Goal: Task Accomplishment & Management: Manage account settings

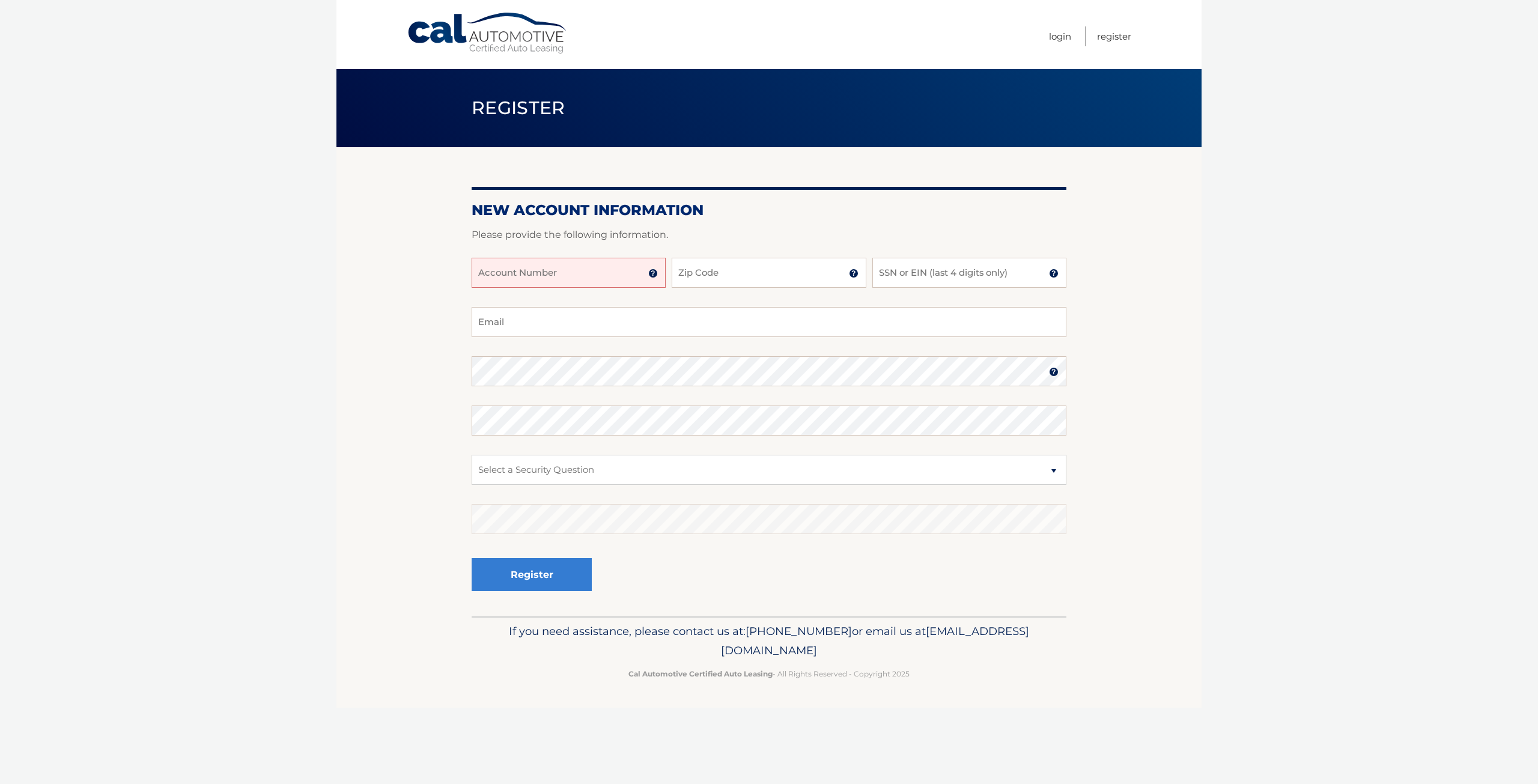
click at [654, 273] on img at bounding box center [653, 273] width 10 height 10
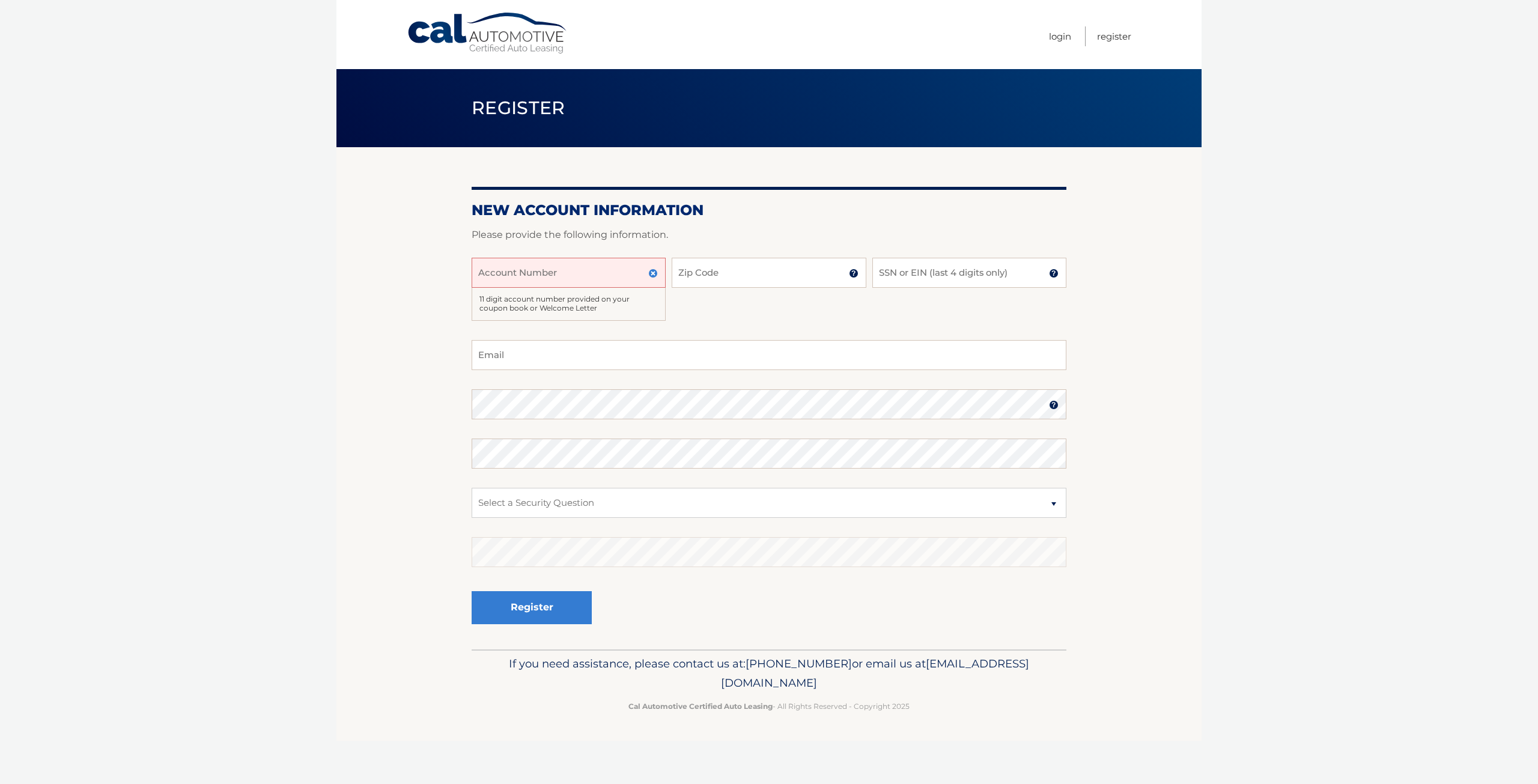
click at [543, 262] on input "Account Number" at bounding box center [568, 273] width 194 height 30
type input "44455987904"
click at [698, 271] on input "Zip Code" at bounding box center [768, 273] width 194 height 30
type input "33178"
click at [901, 266] on input "SSN or EIN (last 4 digits only)" at bounding box center [969, 273] width 194 height 30
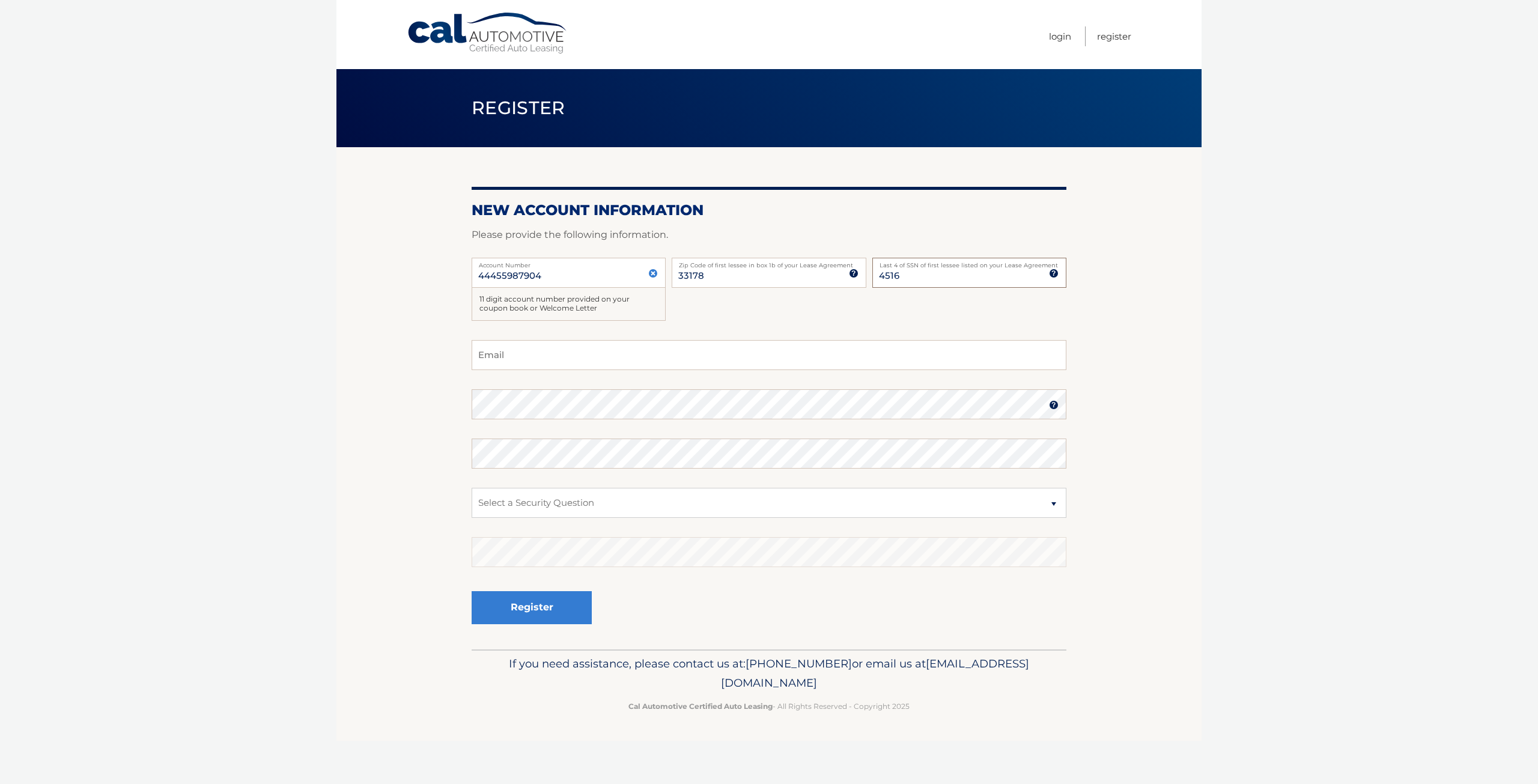
type input "4516"
click at [664, 354] on input "Email" at bounding box center [769, 355] width 595 height 30
type input "francaminervini@yahoo.com"
click at [539, 500] on select "Select a Security Question What was the name of your elementary school? What is…" at bounding box center [769, 503] width 595 height 30
click at [541, 497] on select "Select a Security Question What was the name of your elementary school? What is…" at bounding box center [769, 503] width 595 height 30
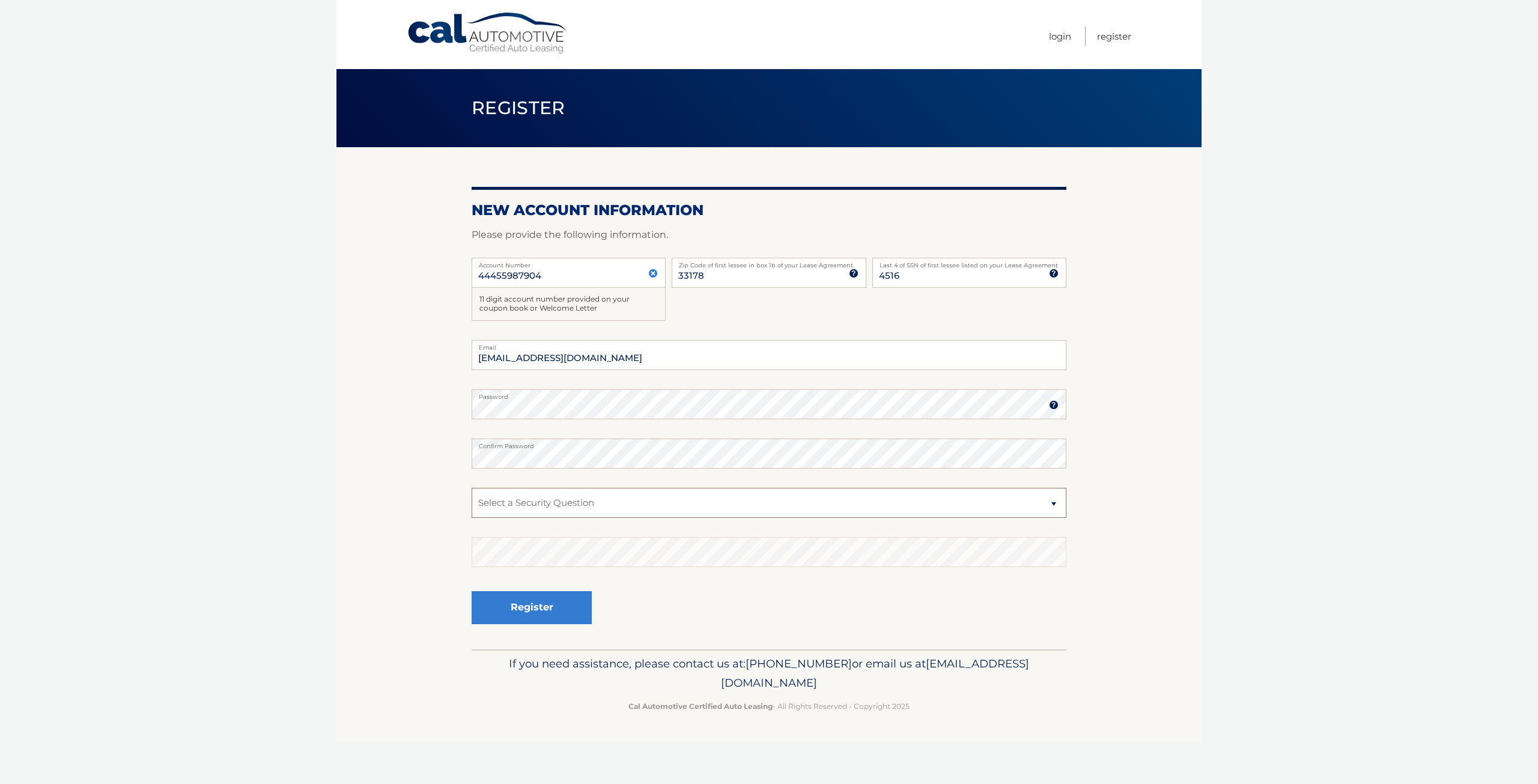
click at [562, 501] on select "Select a Security Question What was the name of your elementary school? What is…" at bounding box center [769, 503] width 595 height 30
select select "2"
click at [472, 488] on select "Select a Security Question What was the name of your elementary school? What is…" at bounding box center [769, 503] width 595 height 30
click at [558, 604] on button "Register" at bounding box center [532, 607] width 120 height 33
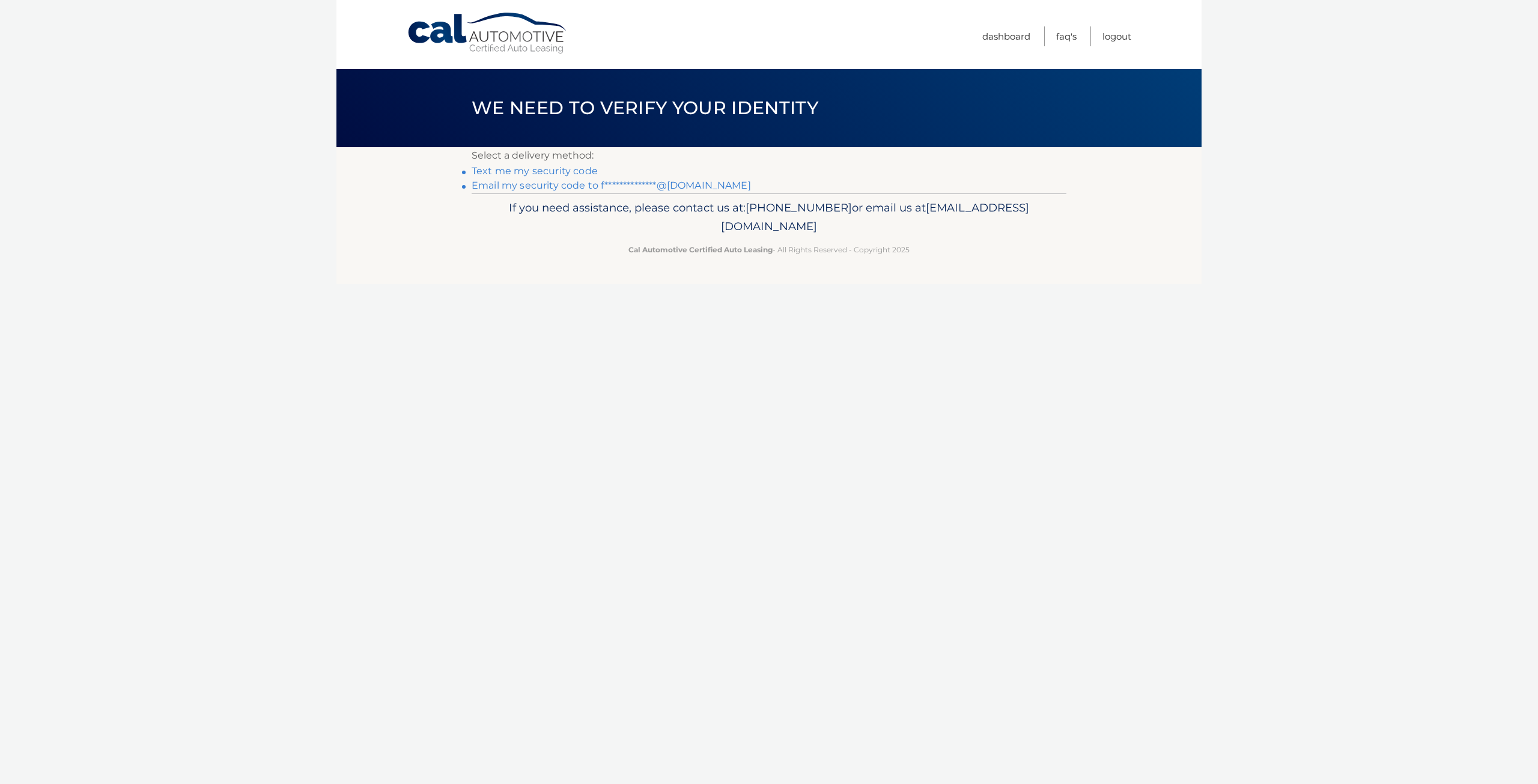
click at [563, 171] on link "Text me my security code" at bounding box center [535, 171] width 126 height 11
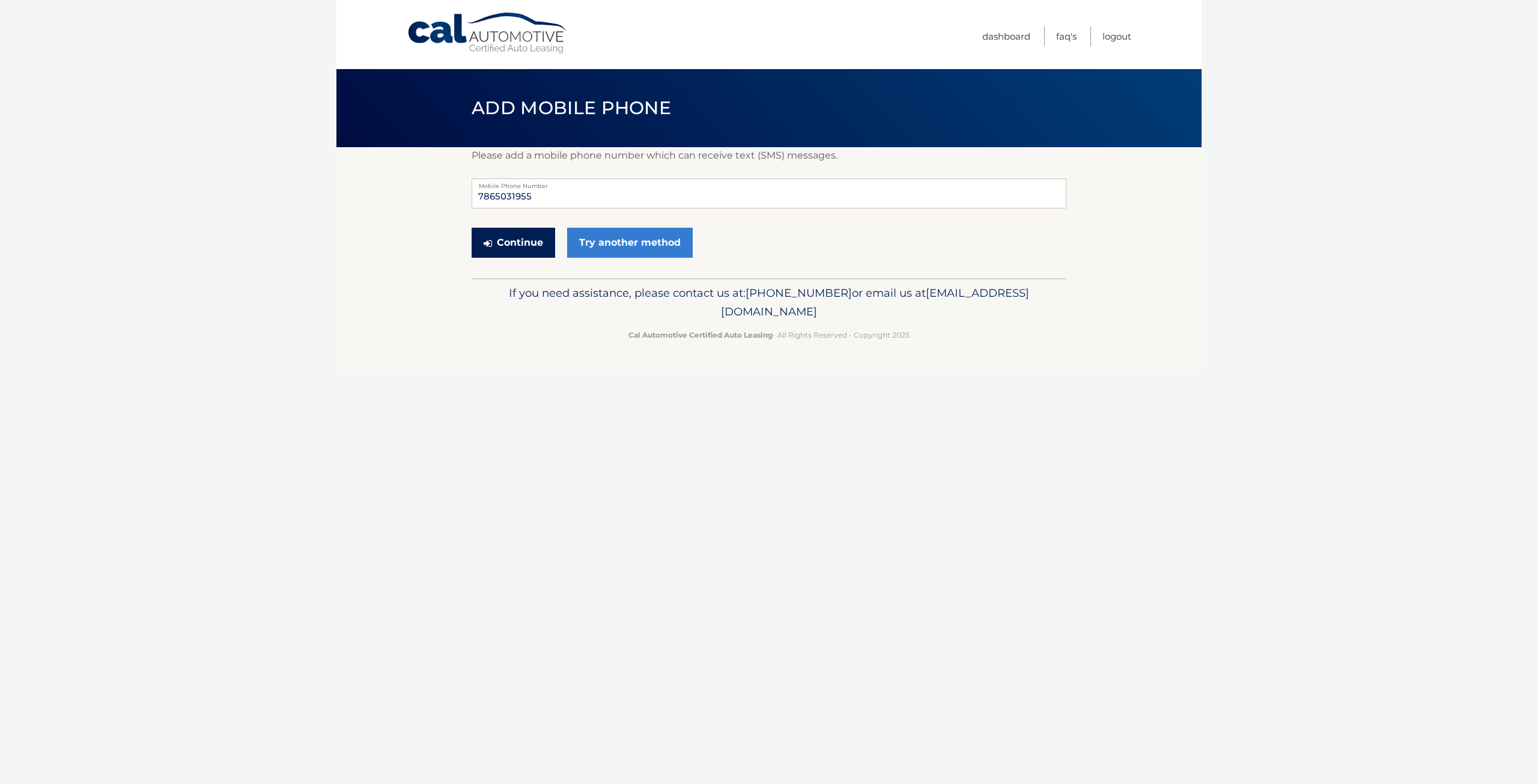
click at [537, 251] on button "Continue" at bounding box center [513, 243] width 84 height 30
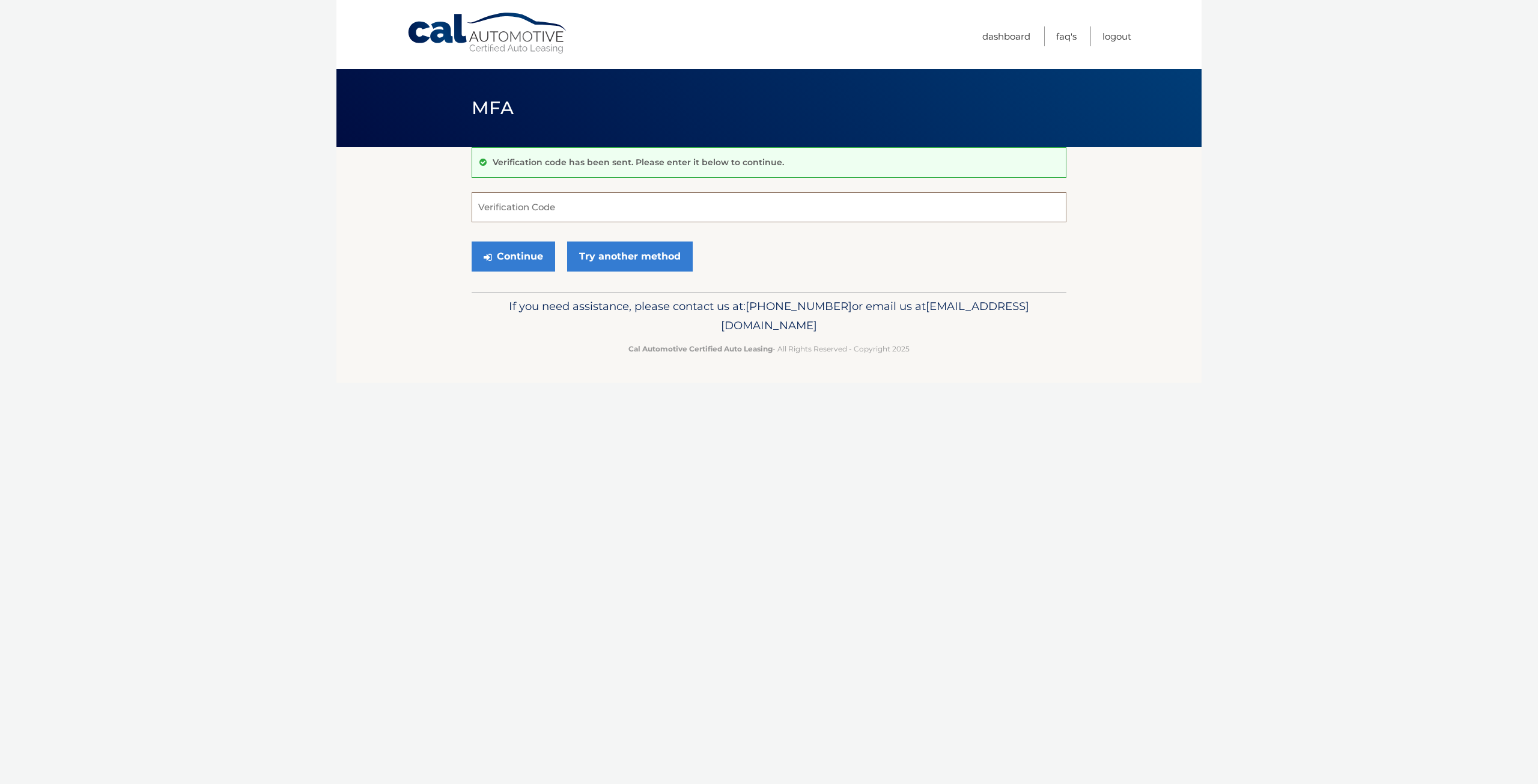
click at [588, 204] on input "Verification Code" at bounding box center [769, 207] width 595 height 30
type input "515059"
click at [514, 261] on button "Continue" at bounding box center [513, 257] width 84 height 30
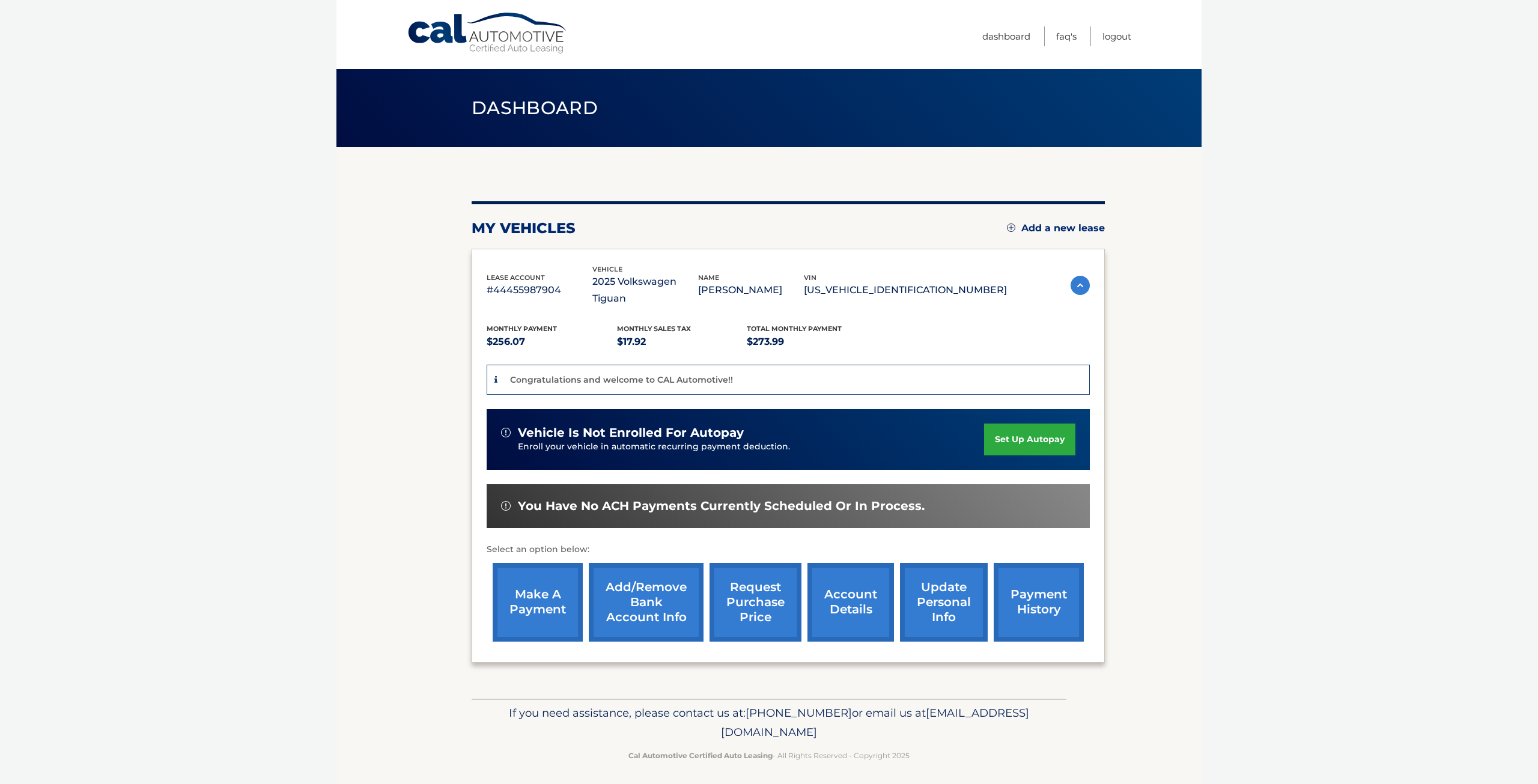
click at [1050, 424] on link "set up autopay" at bounding box center [1030, 439] width 91 height 32
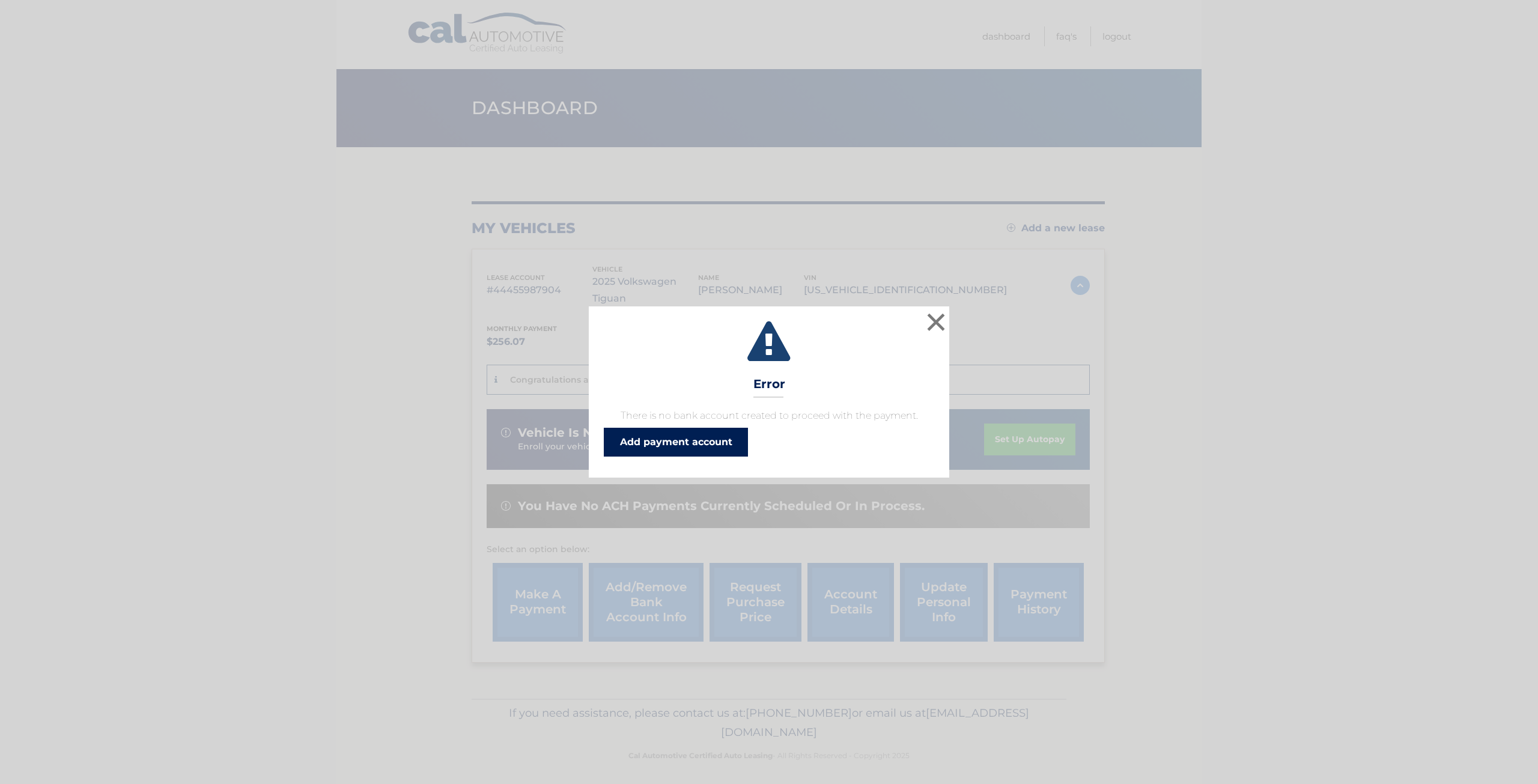
click at [704, 451] on link "Add payment account" at bounding box center [676, 442] width 144 height 29
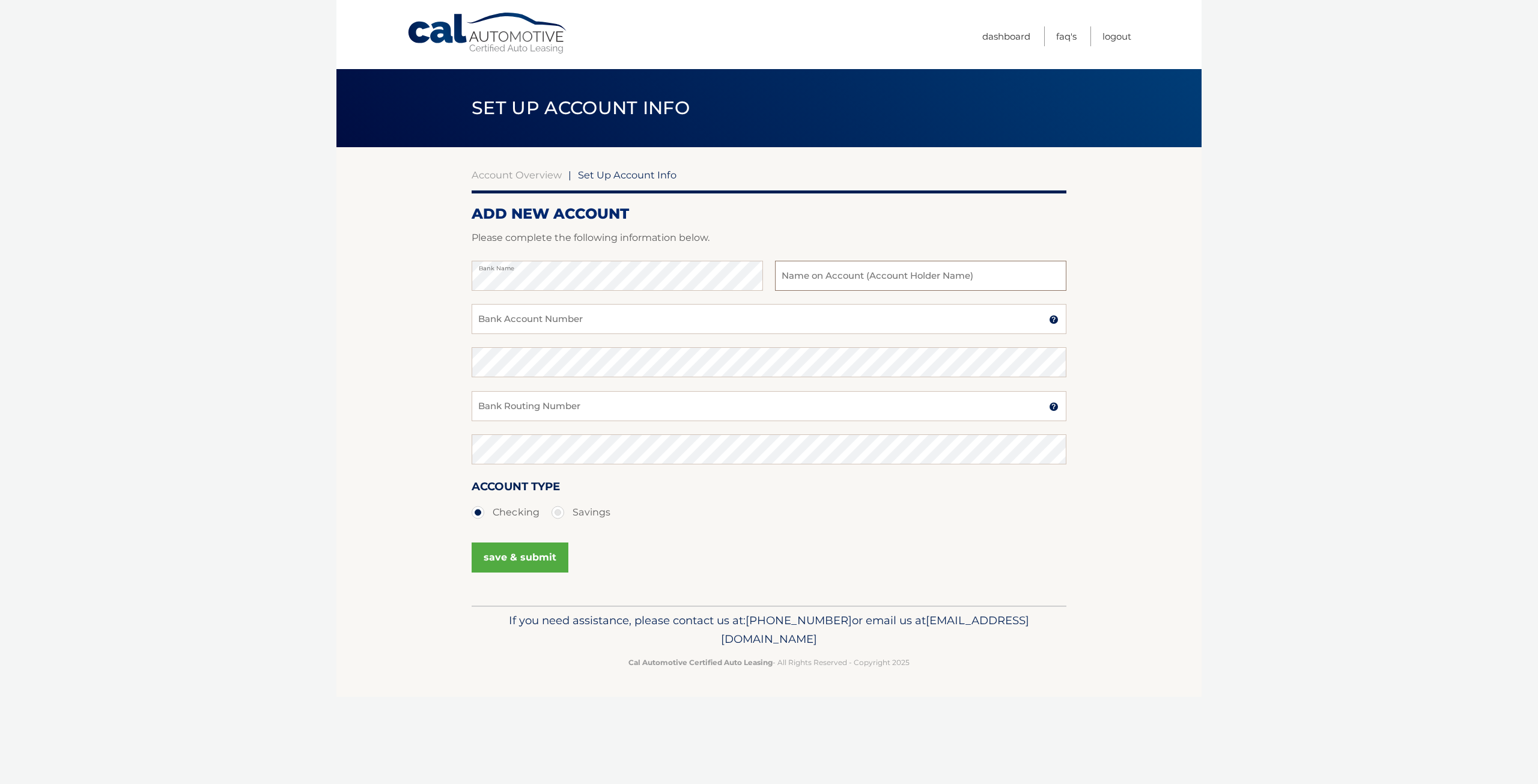
click at [836, 279] on input "text" at bounding box center [920, 276] width 291 height 30
type input "Franca MInervini"
click at [553, 325] on input "Bank Account Number" at bounding box center [769, 319] width 595 height 30
type input "1010239980304"
click at [555, 417] on input "Bank Routing Number" at bounding box center [769, 406] width 595 height 30
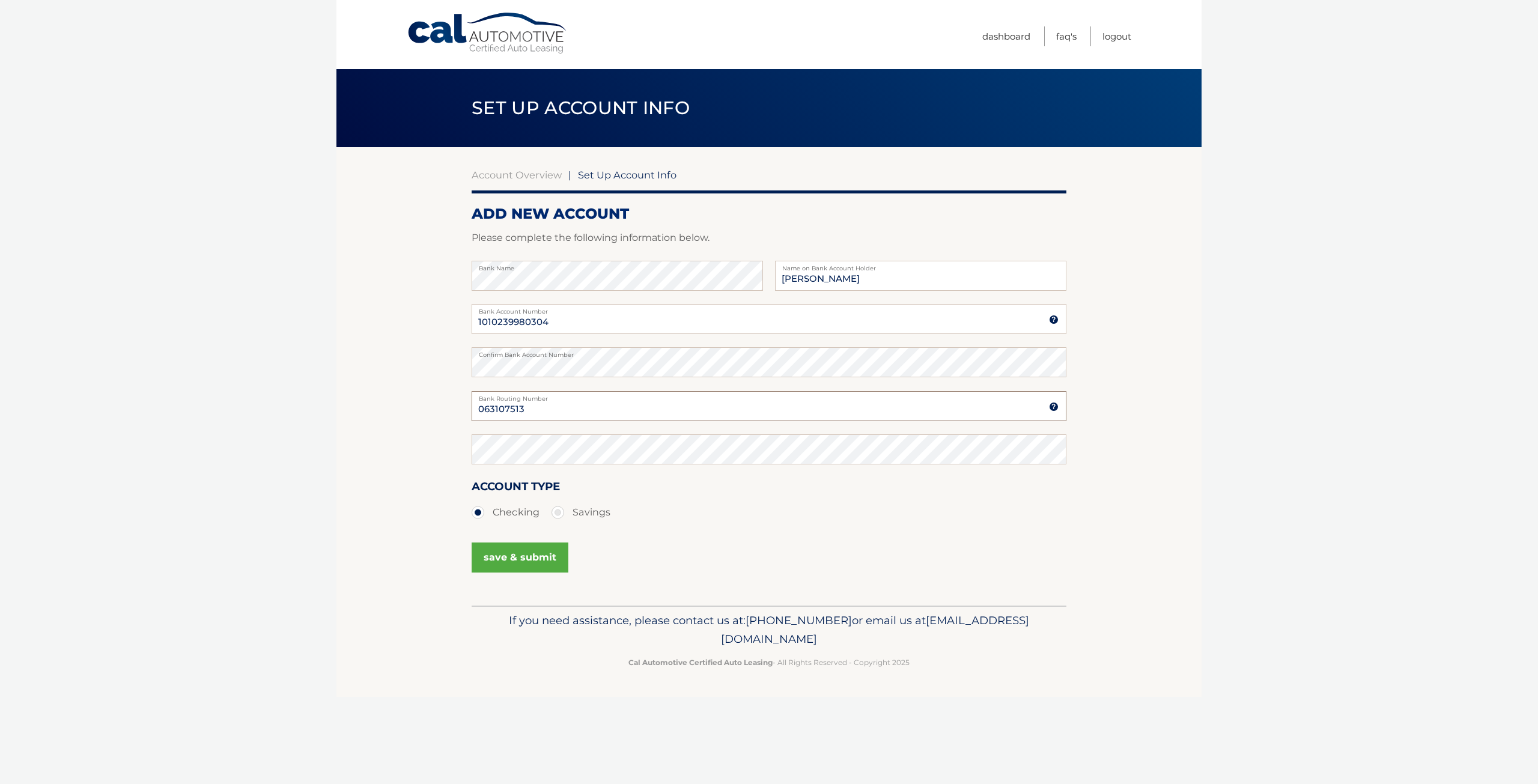
type input "063107513"
click at [526, 565] on button "save & submit" at bounding box center [520, 558] width 97 height 30
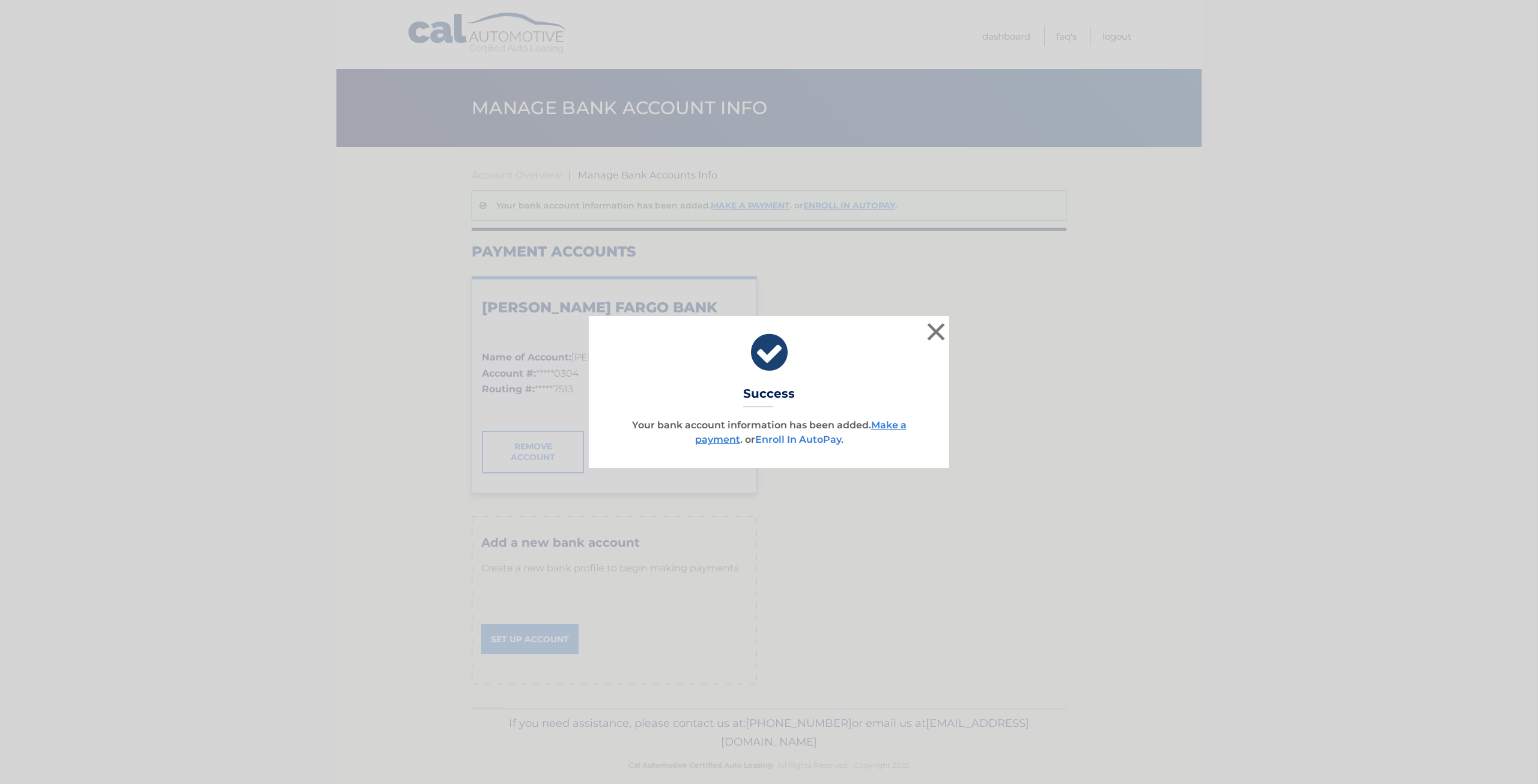
click at [819, 443] on link "Enroll In AutoPay" at bounding box center [798, 439] width 86 height 11
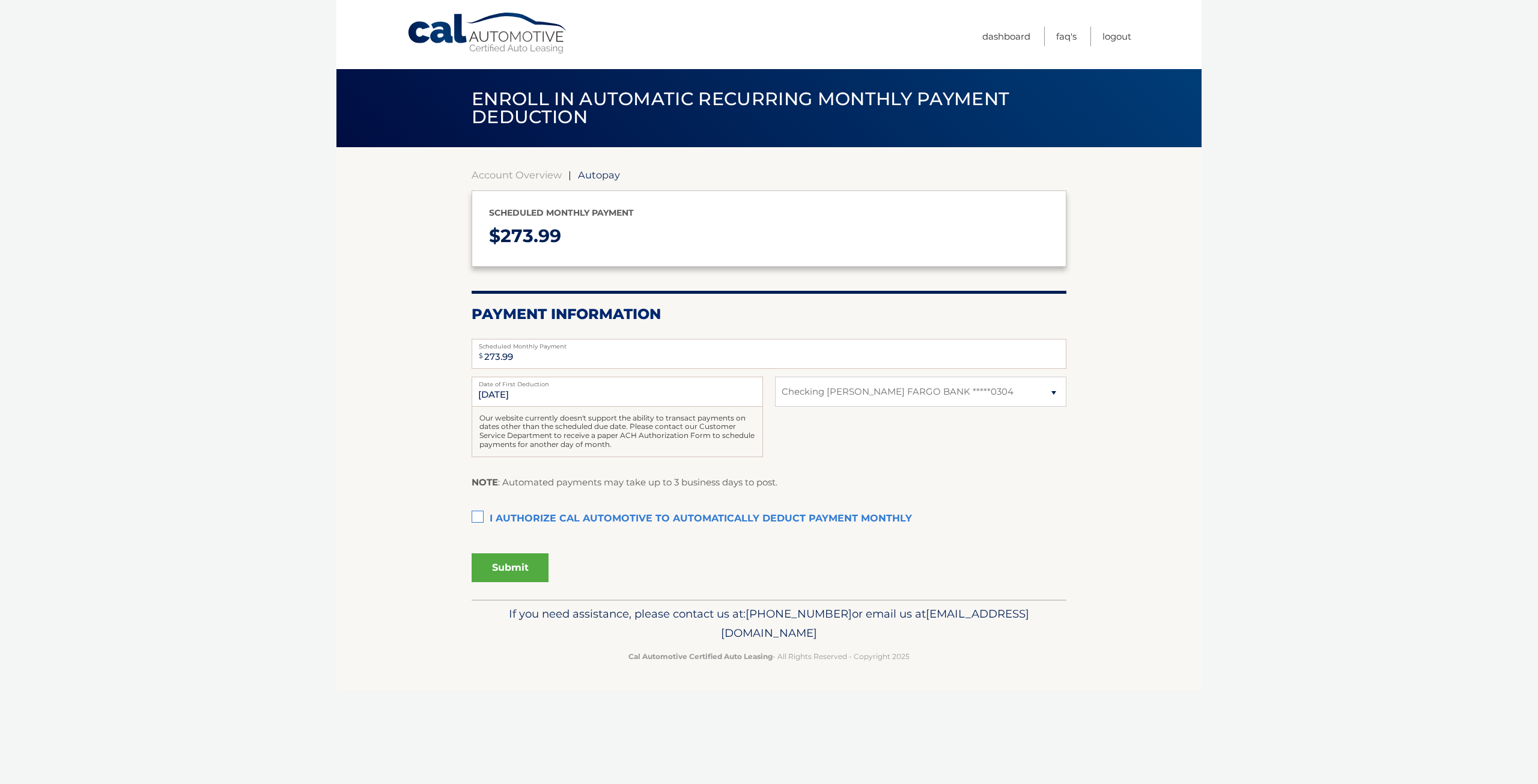
select select "NWI5NmZlZDEtZGQ0Ny00ZDFkLTg5ZGMtMGQ3MDJjODU3OTA5"
click at [480, 516] on label "I authorize cal automotive to automatically deduct payment monthly This checkbo…" at bounding box center [769, 519] width 595 height 24
click at [0, 0] on input "I authorize cal automotive to automatically deduct payment monthly This checkbo…" at bounding box center [0, 0] width 0 height 0
click at [497, 569] on button "Submit" at bounding box center [510, 568] width 77 height 29
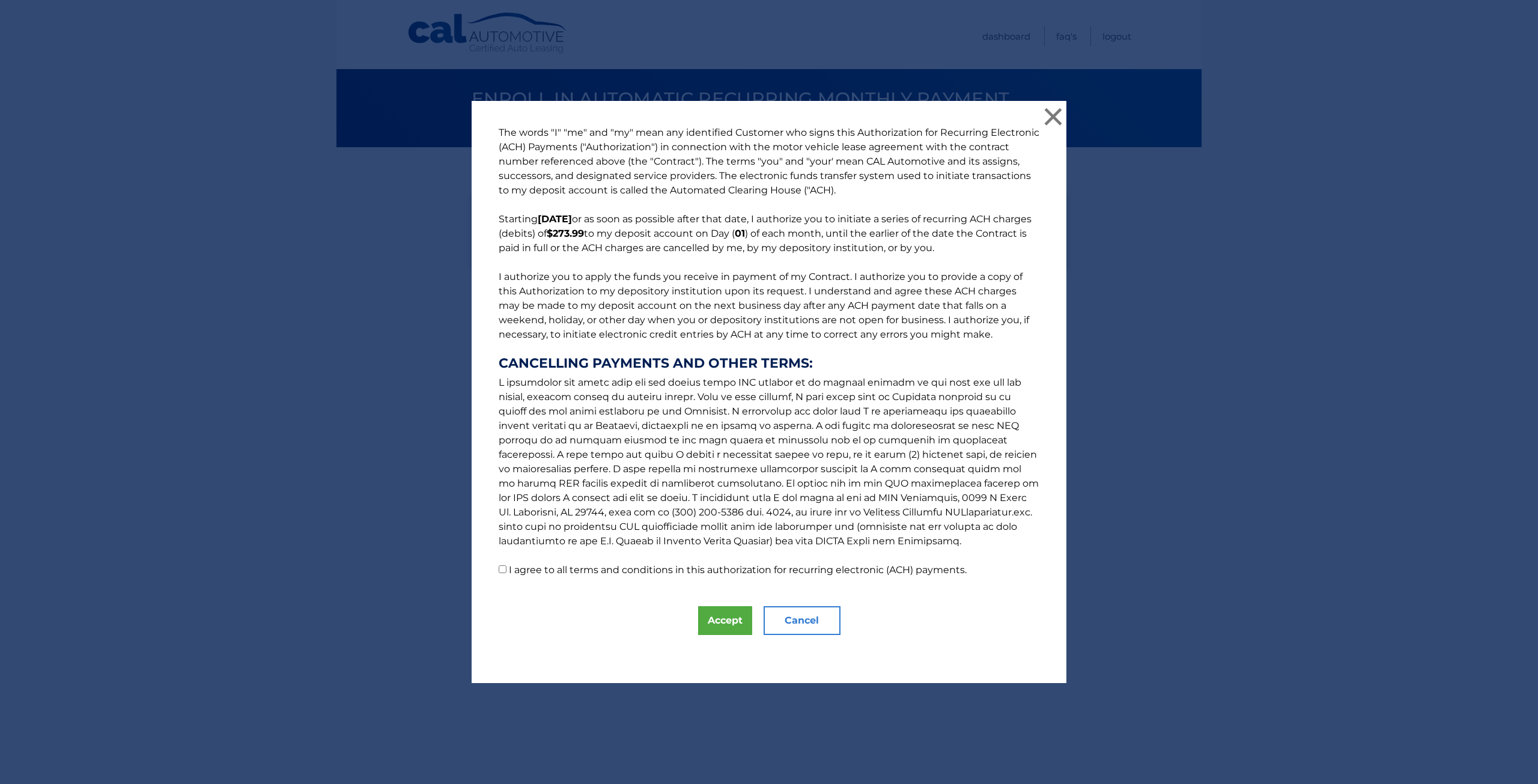
click at [499, 566] on input "I agree to all terms and conditions in this authorization for recurring electro…" at bounding box center [502, 569] width 8 height 8
checkbox input "true"
click at [731, 615] on button "Accept" at bounding box center [725, 621] width 54 height 29
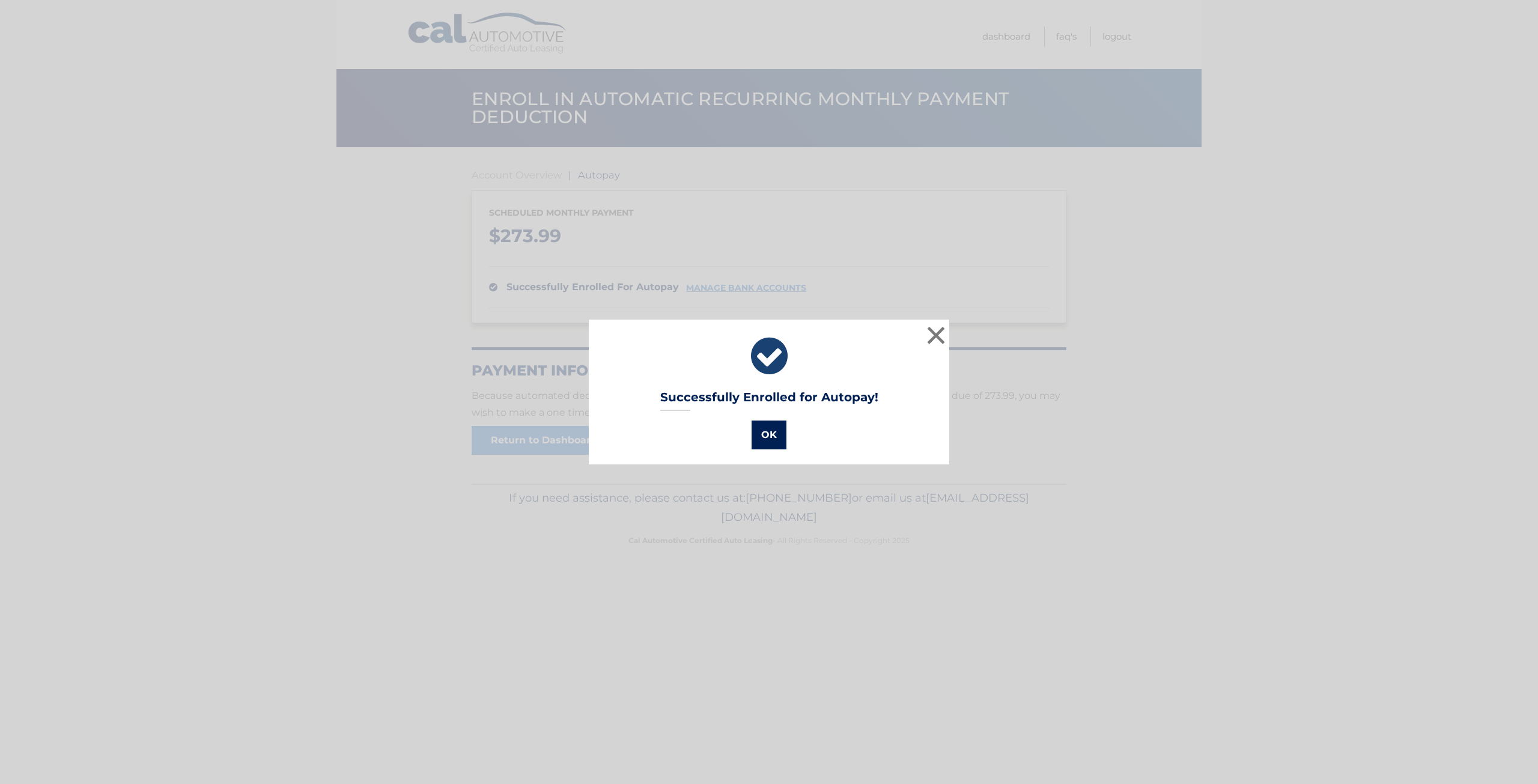
click at [769, 427] on button "OK" at bounding box center [769, 435] width 35 height 29
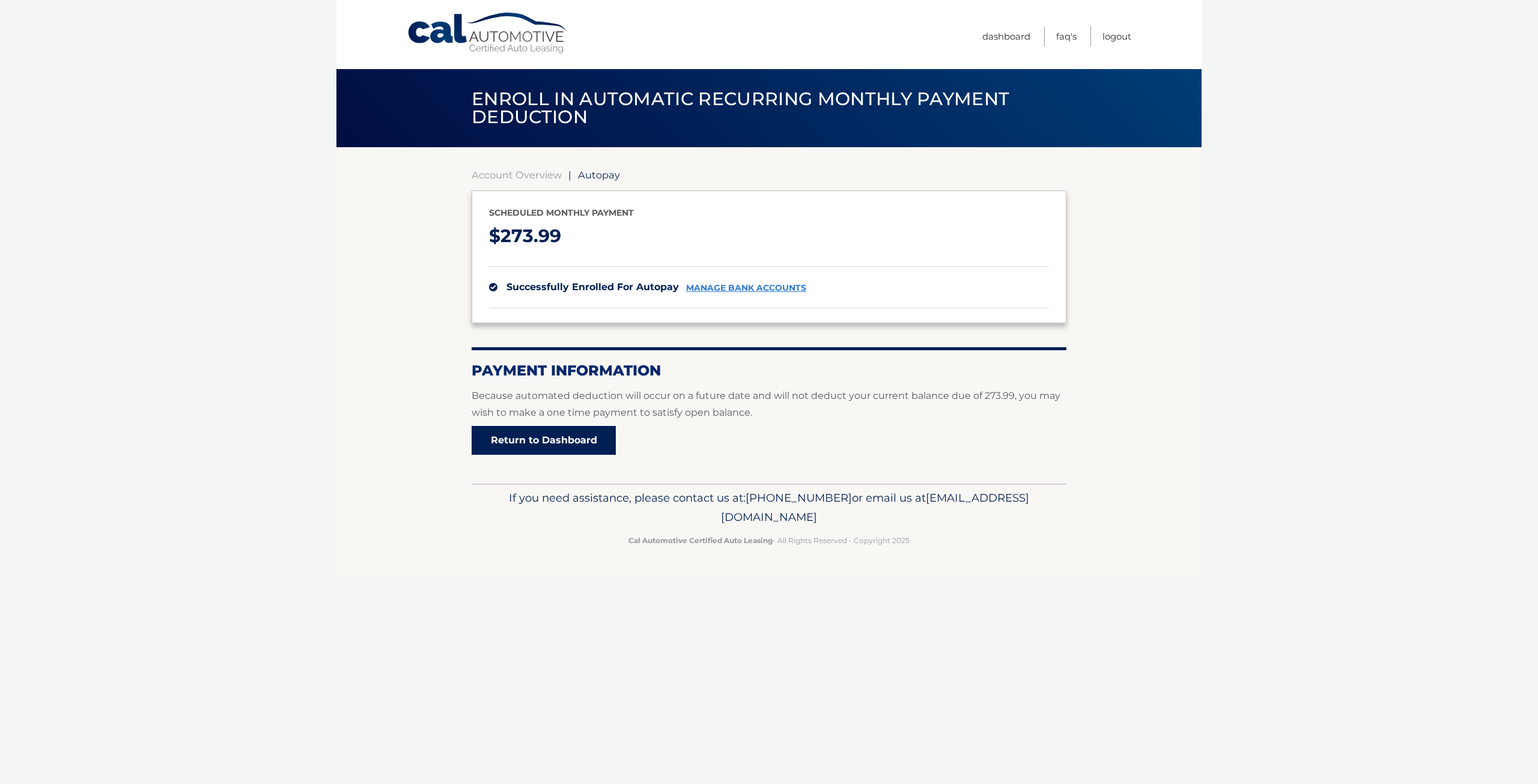
click at [576, 430] on link "Return to Dashboard" at bounding box center [544, 440] width 144 height 29
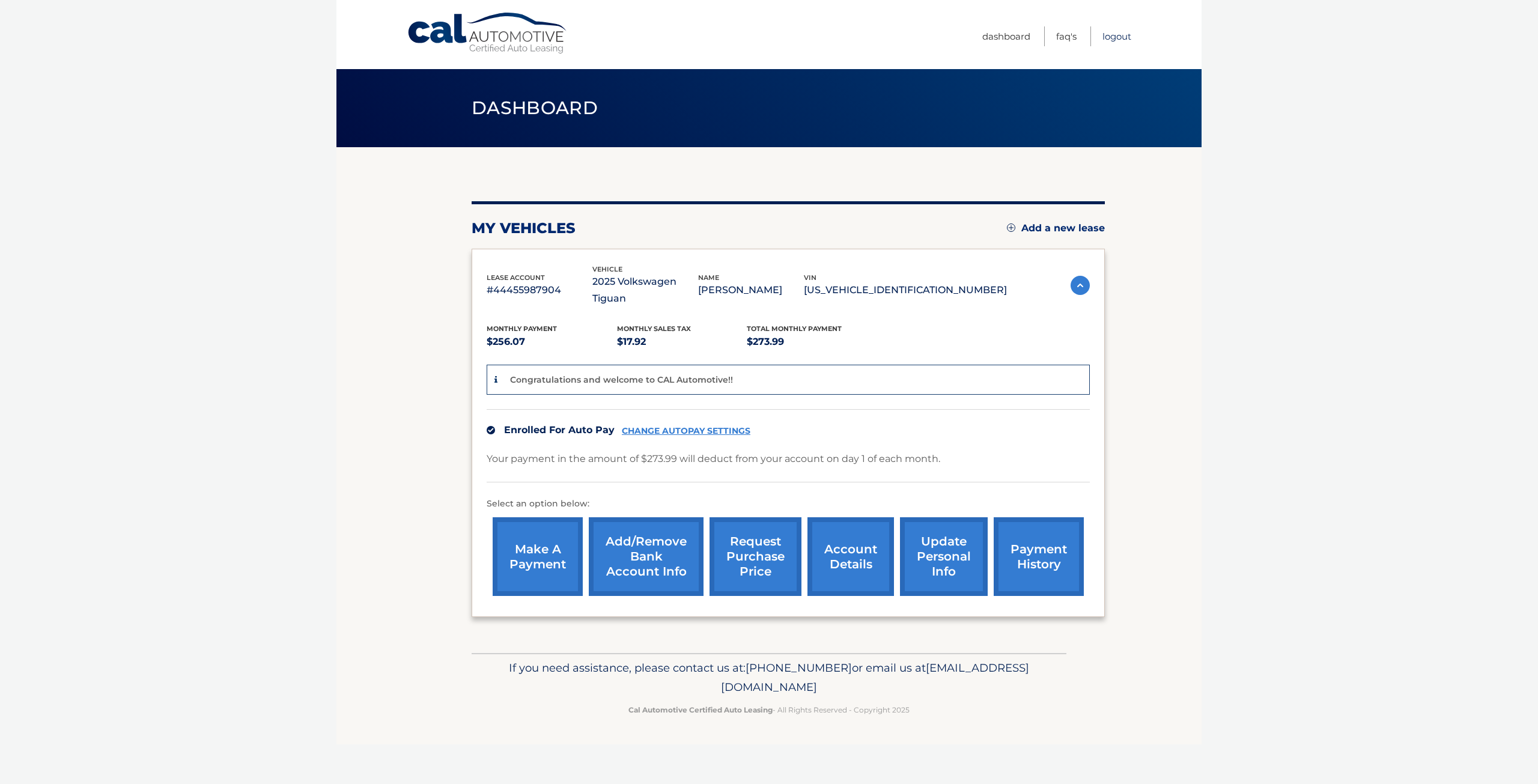
click at [1122, 38] on link "Logout" at bounding box center [1117, 36] width 29 height 20
